Goal: Information Seeking & Learning: Learn about a topic

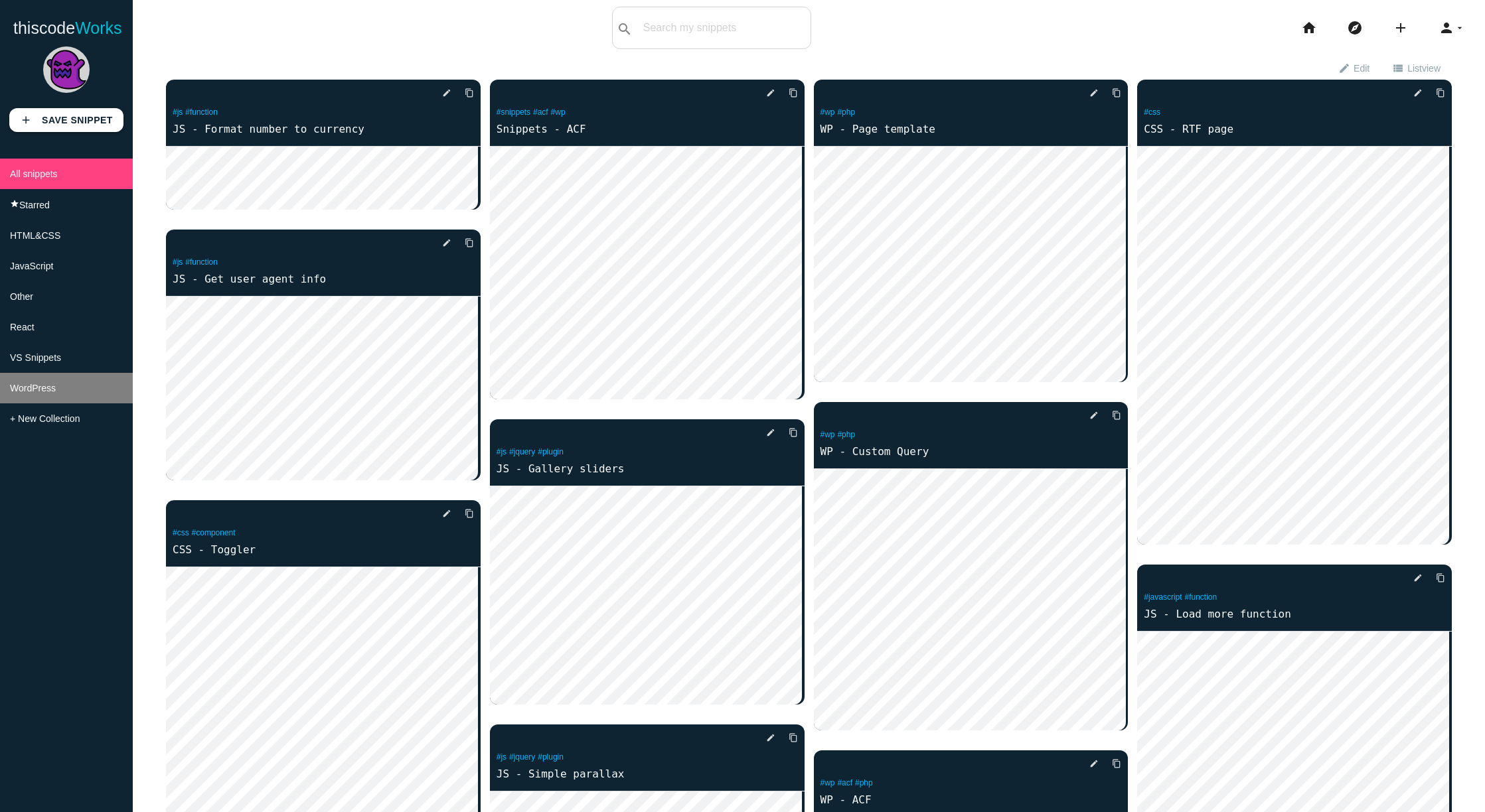
click at [56, 393] on span "WordPress" at bounding box center [33, 388] width 46 height 11
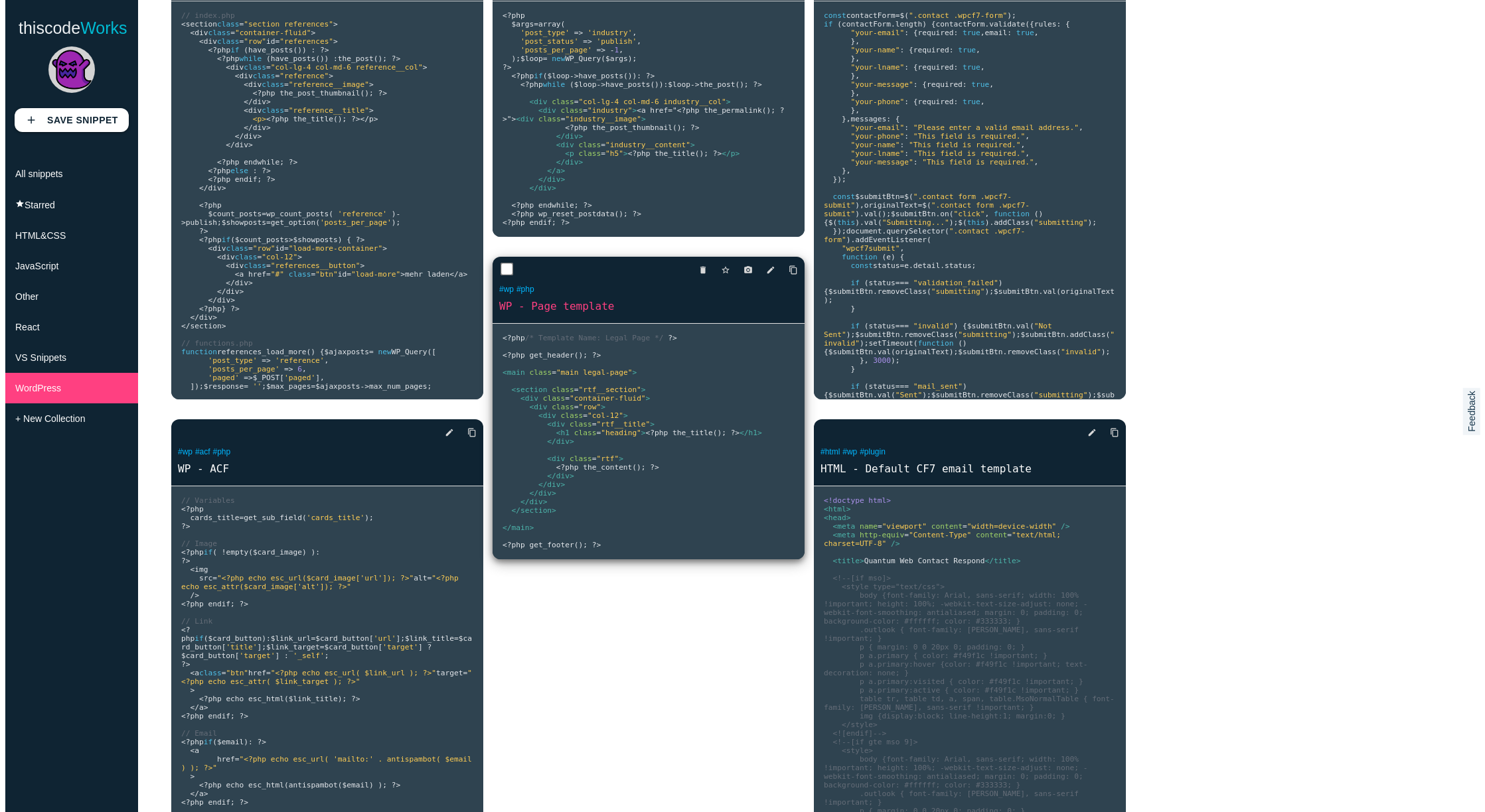
scroll to position [160, 0]
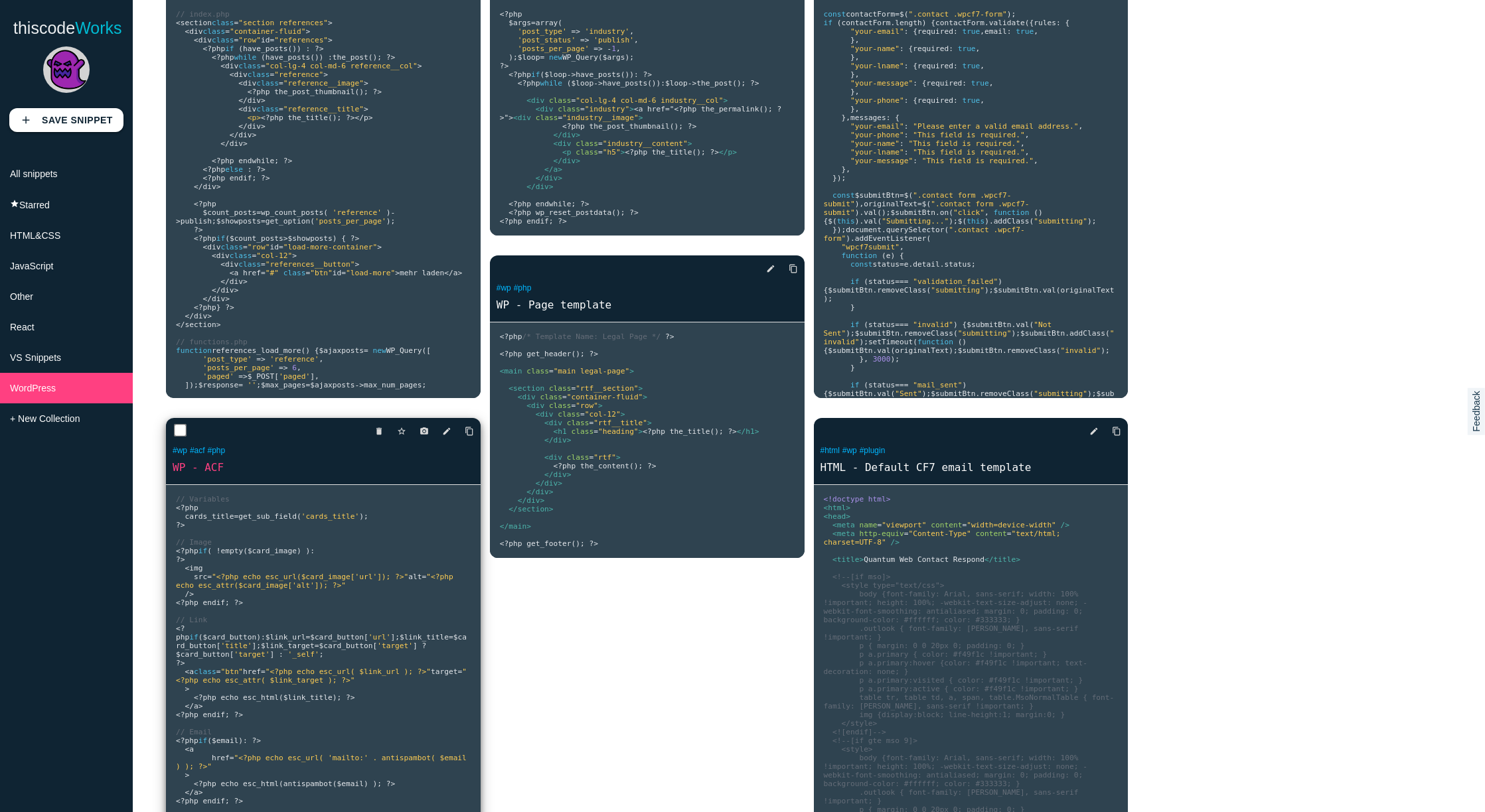
click at [239, 519] on span "=" at bounding box center [236, 516] width 5 height 9
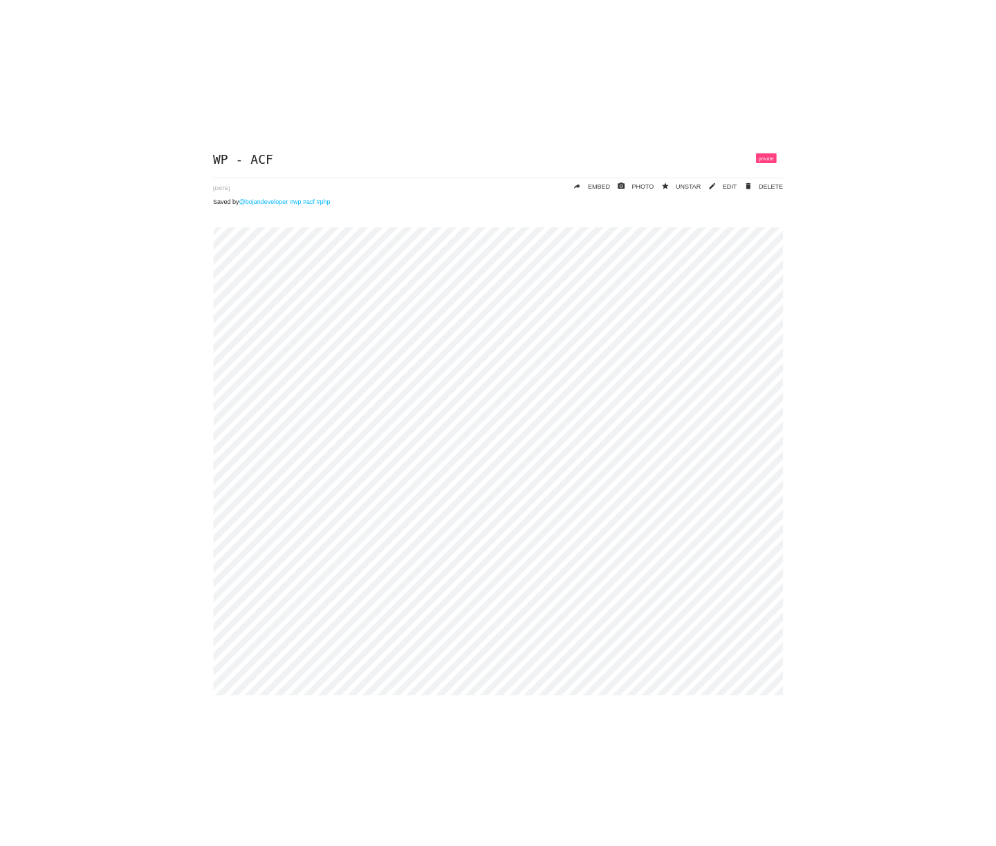
scroll to position [246, 0]
